Goal: Download file/media

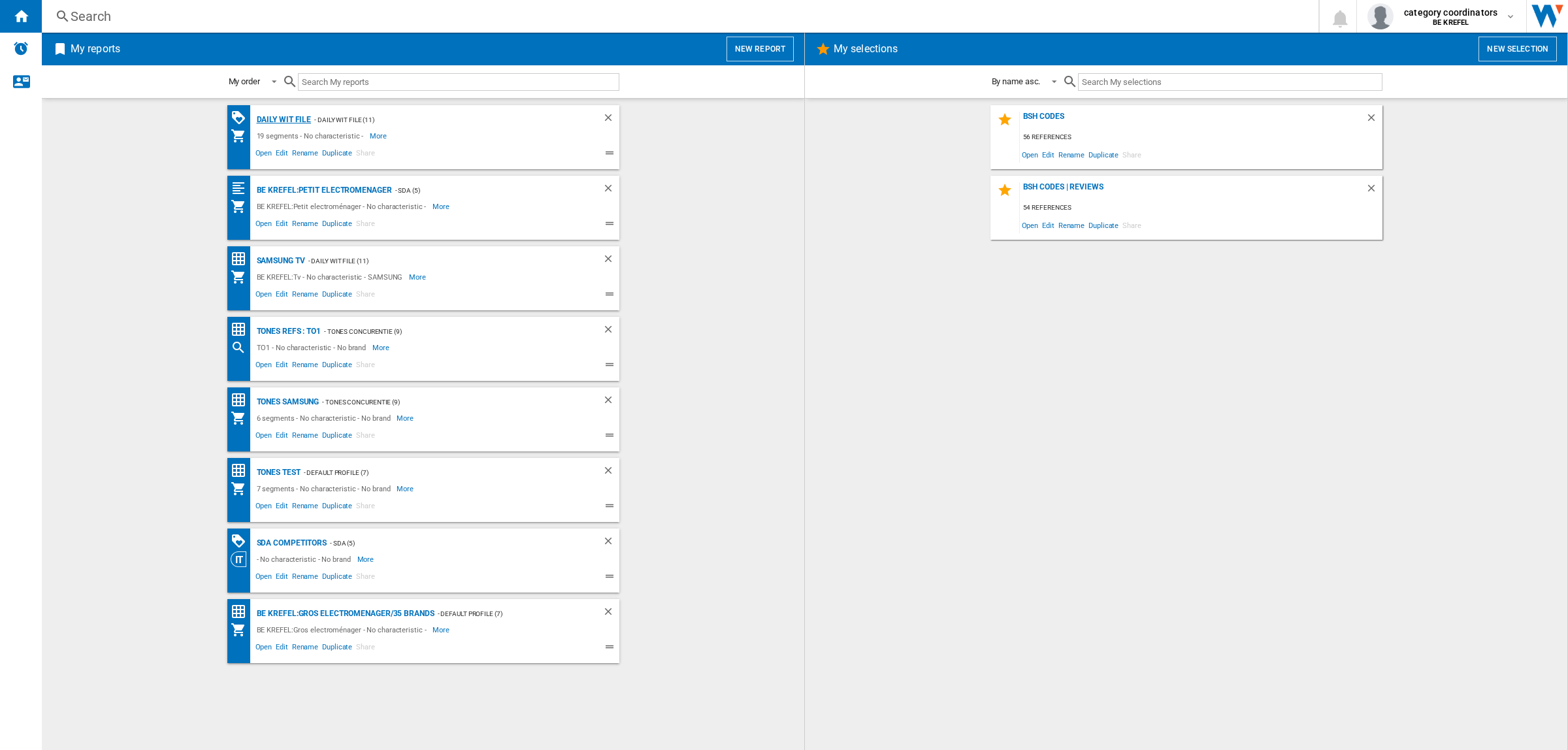
click at [293, 119] on div "Daily WIT file" at bounding box center [283, 120] width 58 height 17
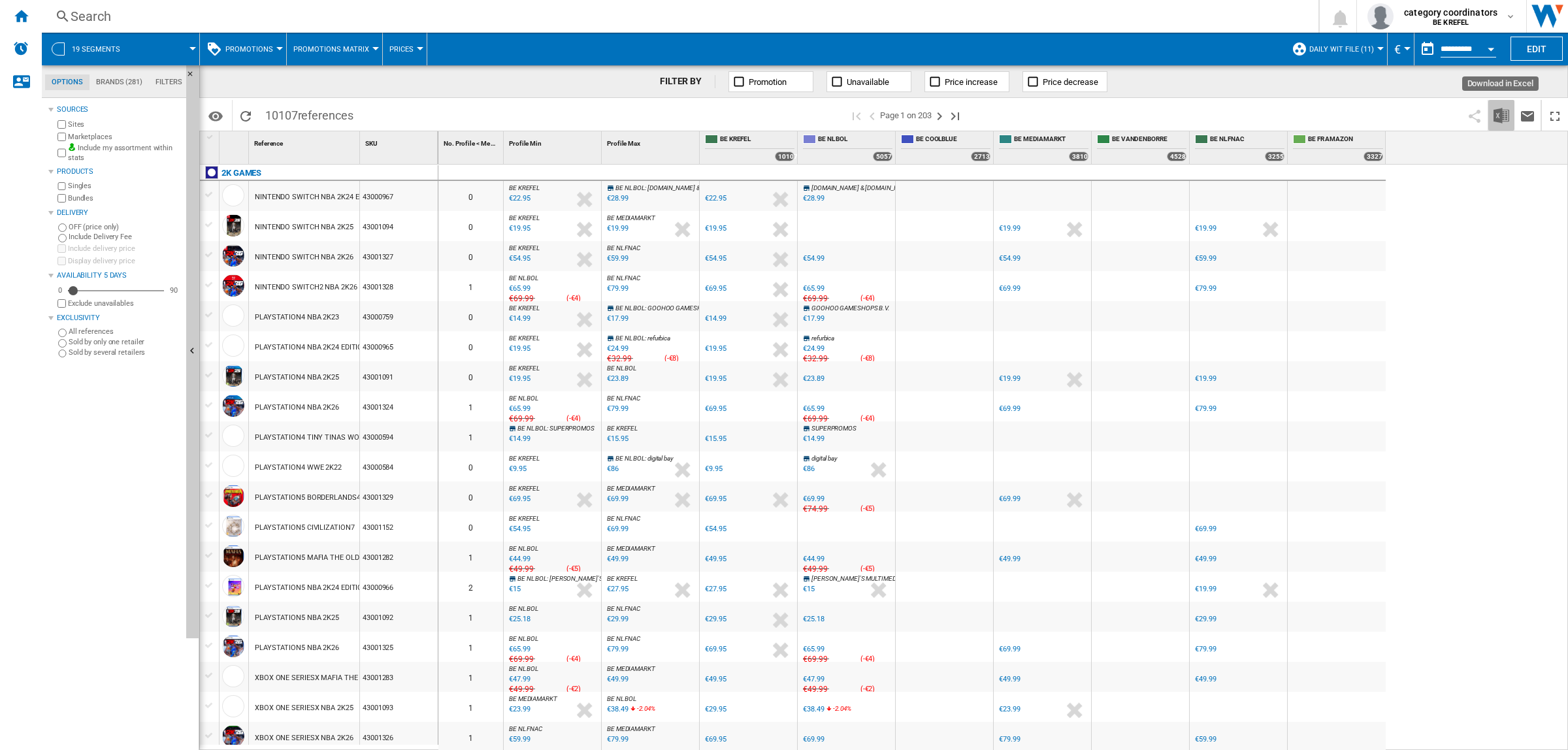
click at [1504, 115] on img "Download in Excel" at bounding box center [1501, 115] width 16 height 16
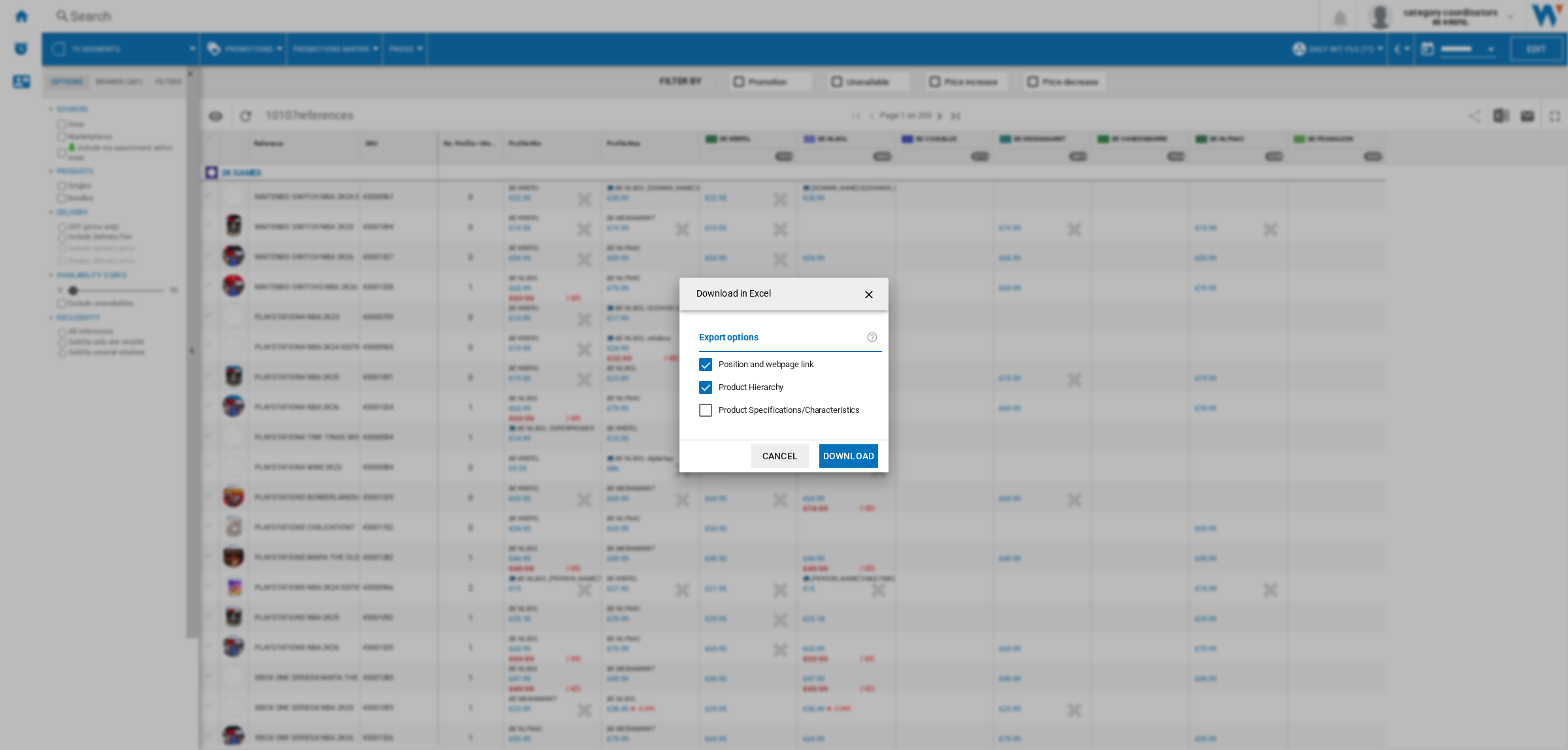
click at [839, 448] on button "Download" at bounding box center [848, 456] width 59 height 23
